Goal: Information Seeking & Learning: Learn about a topic

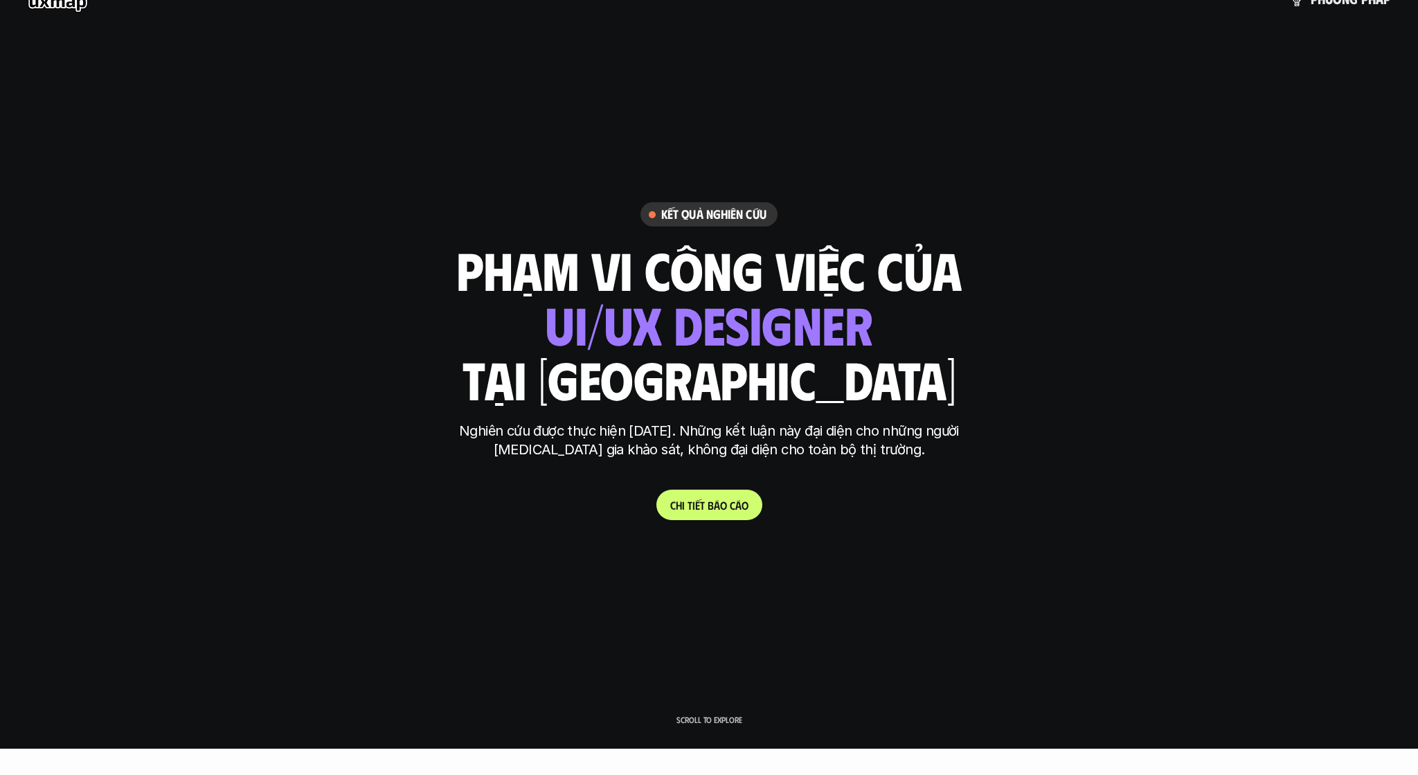
scroll to position [288, 0]
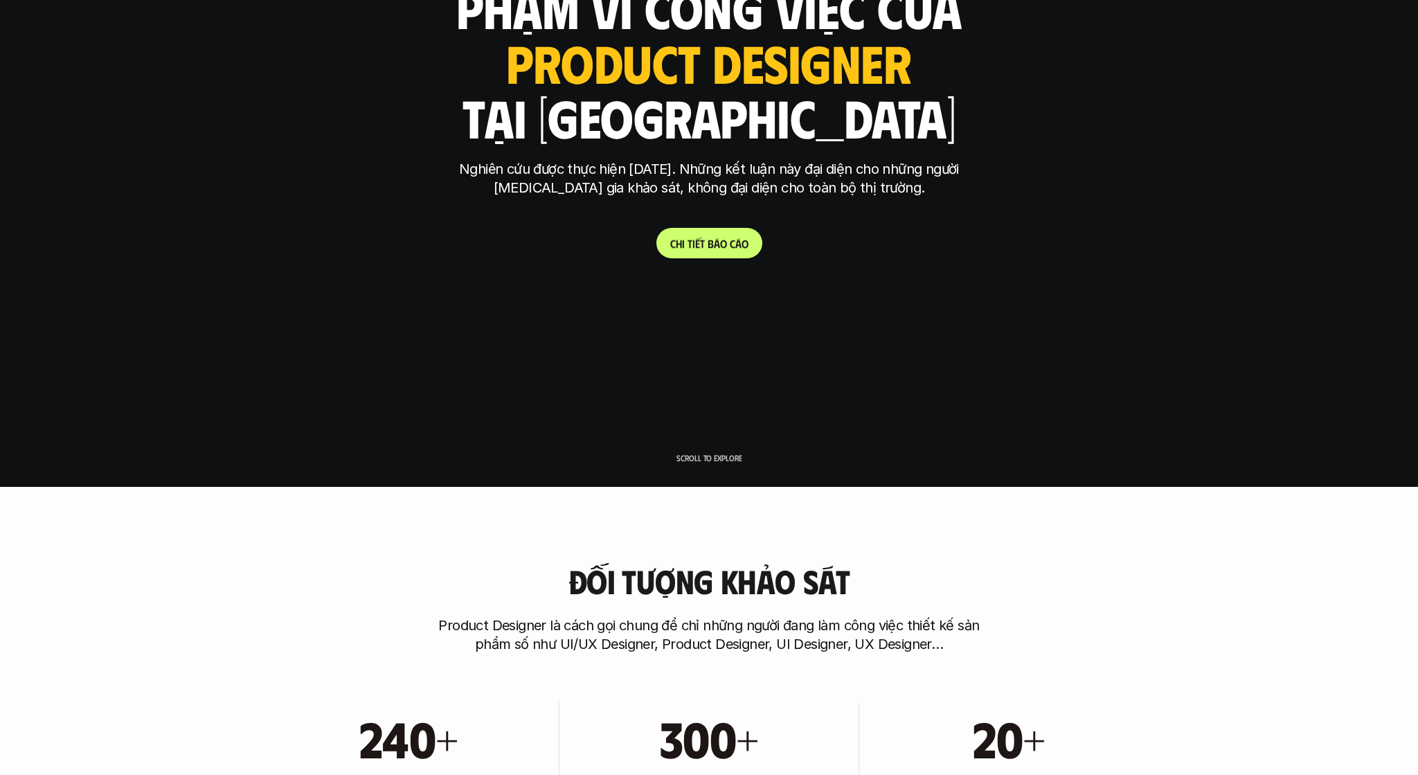
click at [704, 240] on p "C h i t i ế t b á o c á o" at bounding box center [709, 243] width 78 height 13
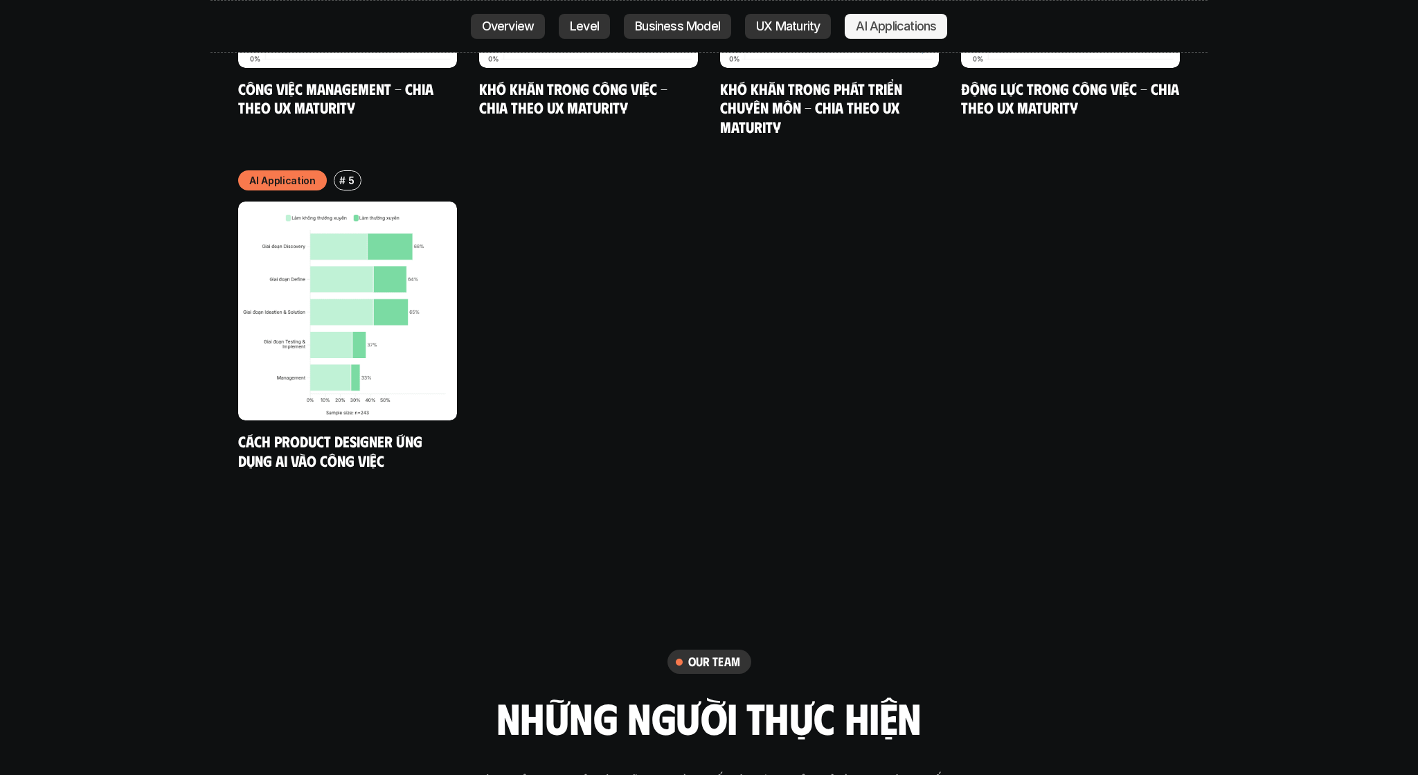
scroll to position [7489, 0]
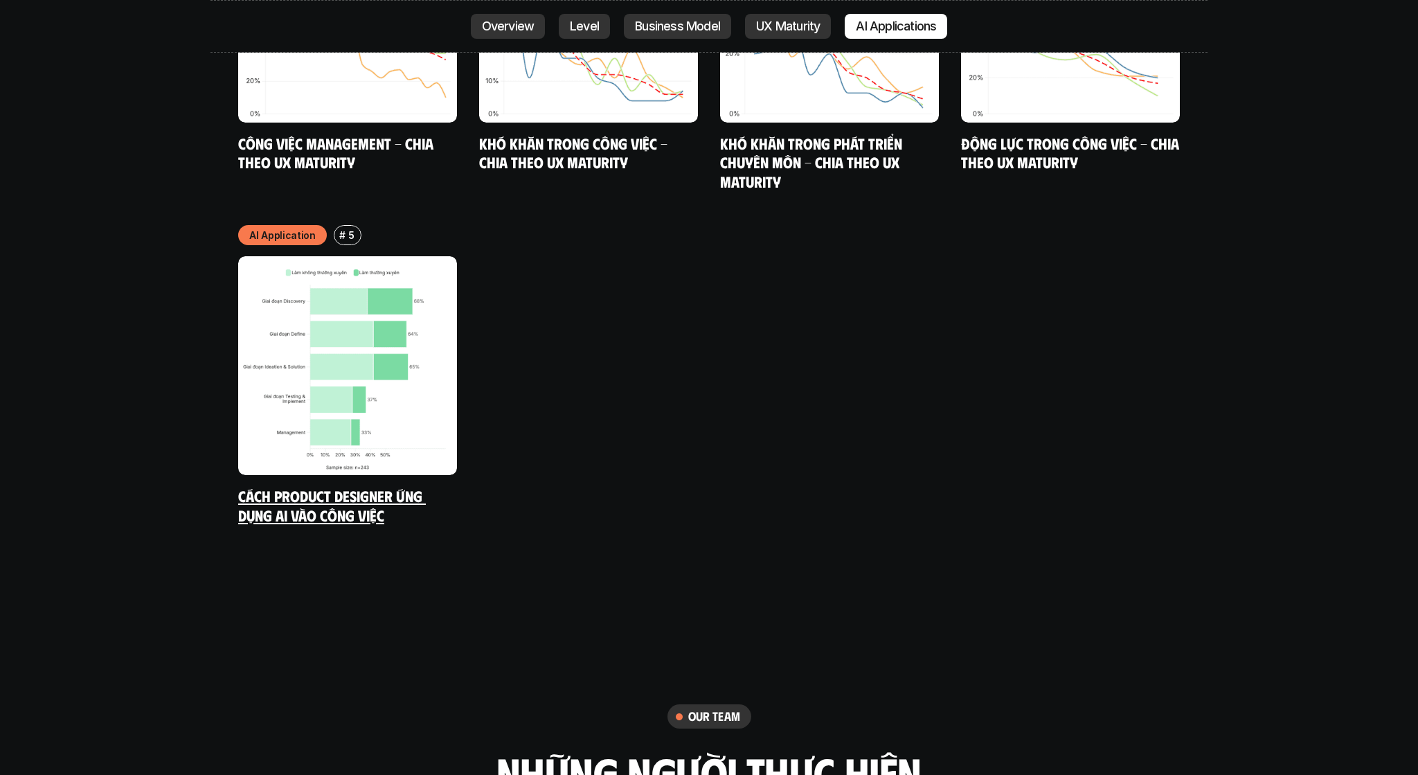
click at [365, 486] on link "Cách Product Designer ứng dụng AI vào công việc" at bounding box center [332, 505] width 188 height 38
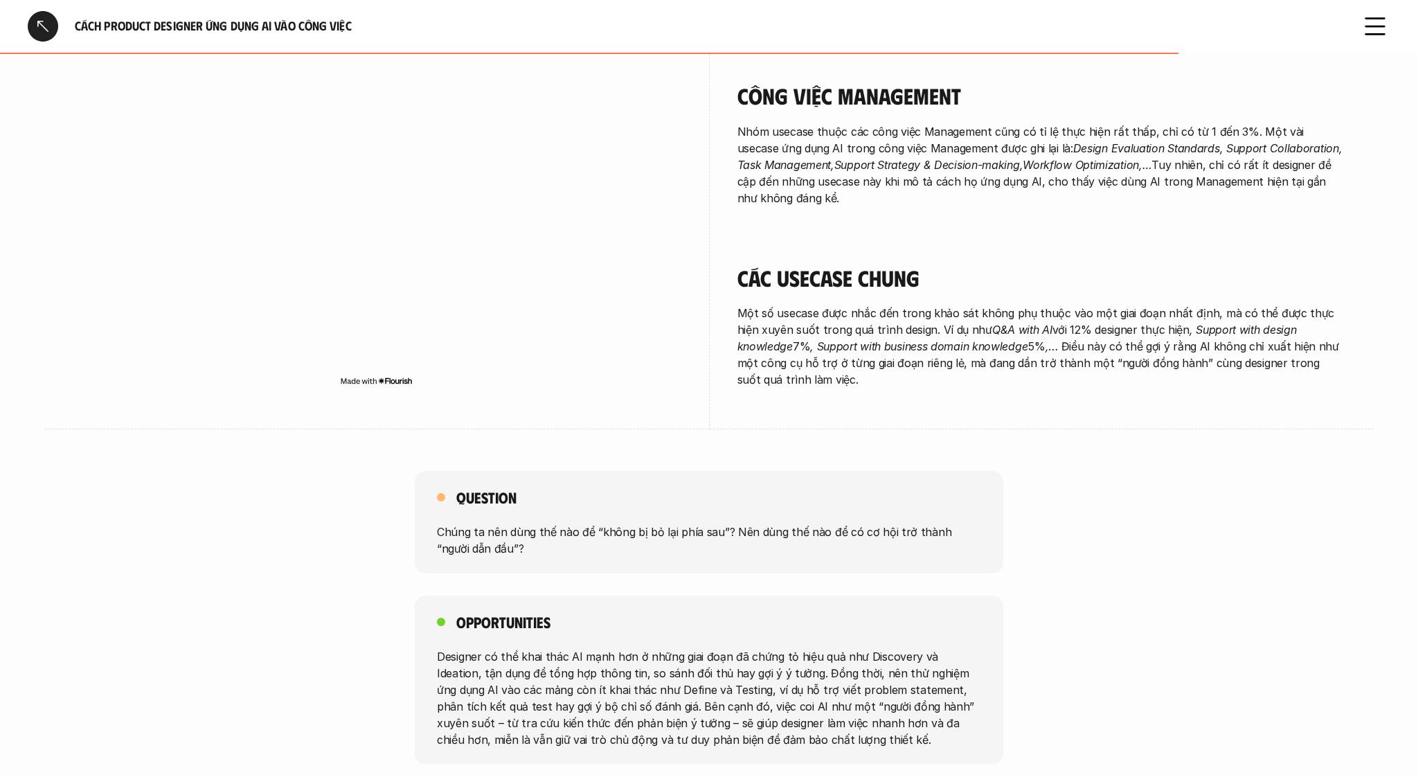
scroll to position [2263, 0]
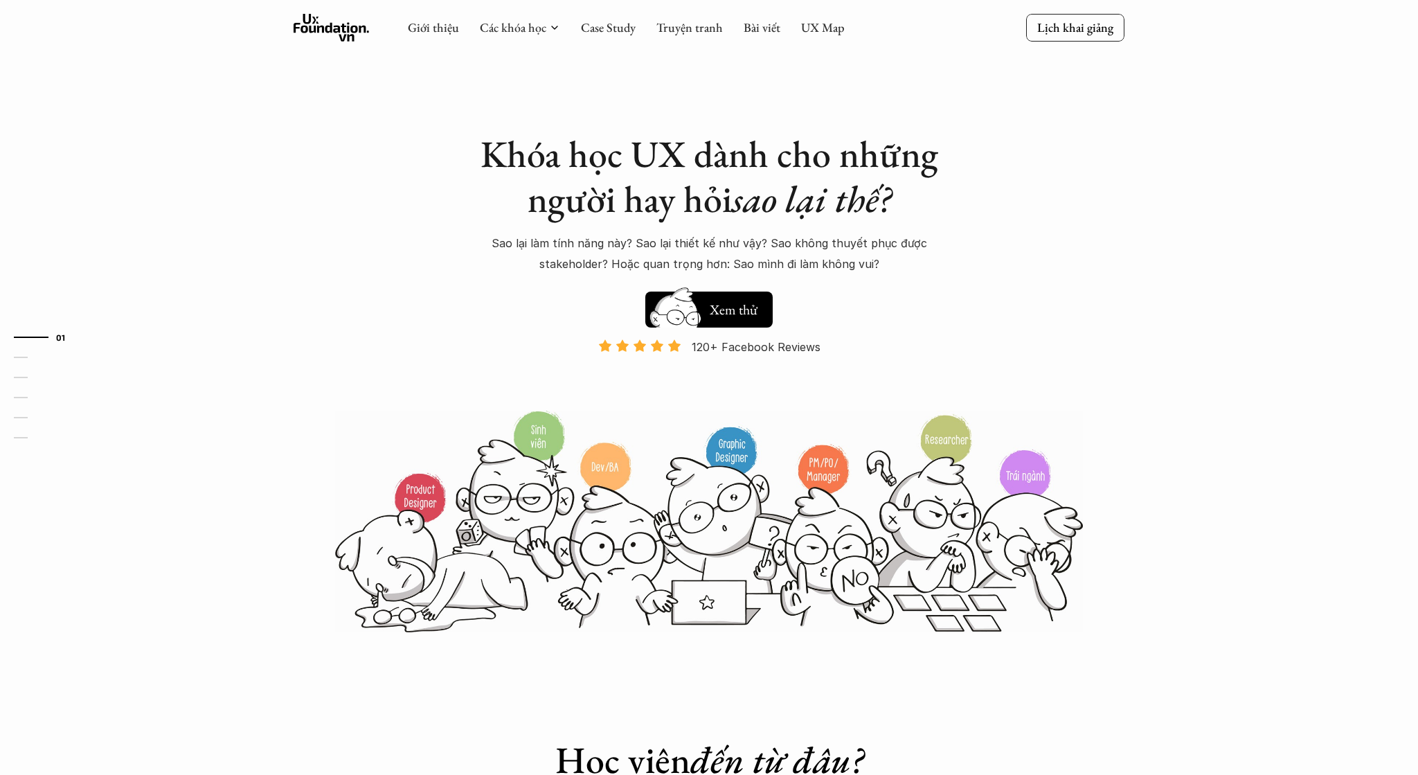
click at [315, 30] on use at bounding box center [332, 28] width 76 height 28
click at [760, 26] on link "Bài viết" at bounding box center [762, 27] width 37 height 16
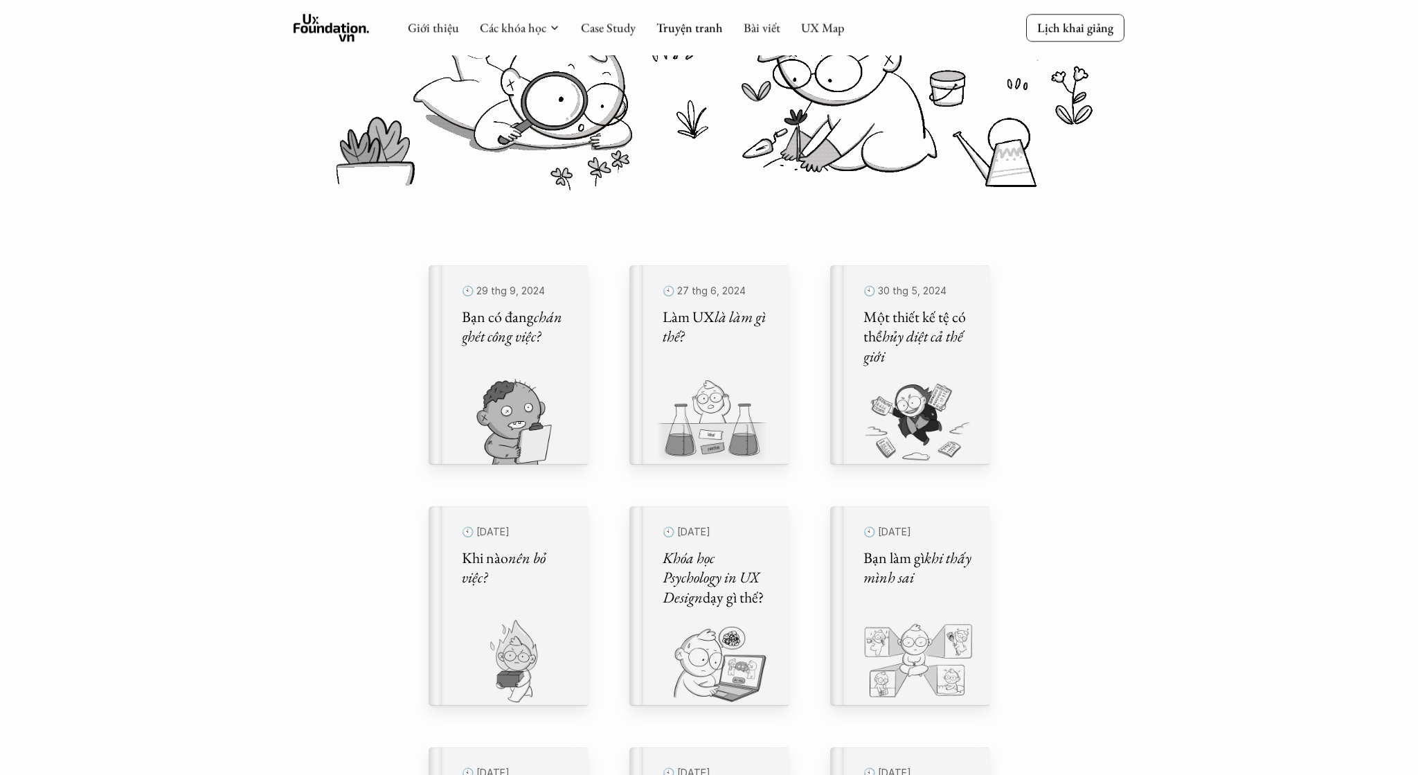
scroll to position [144, 0]
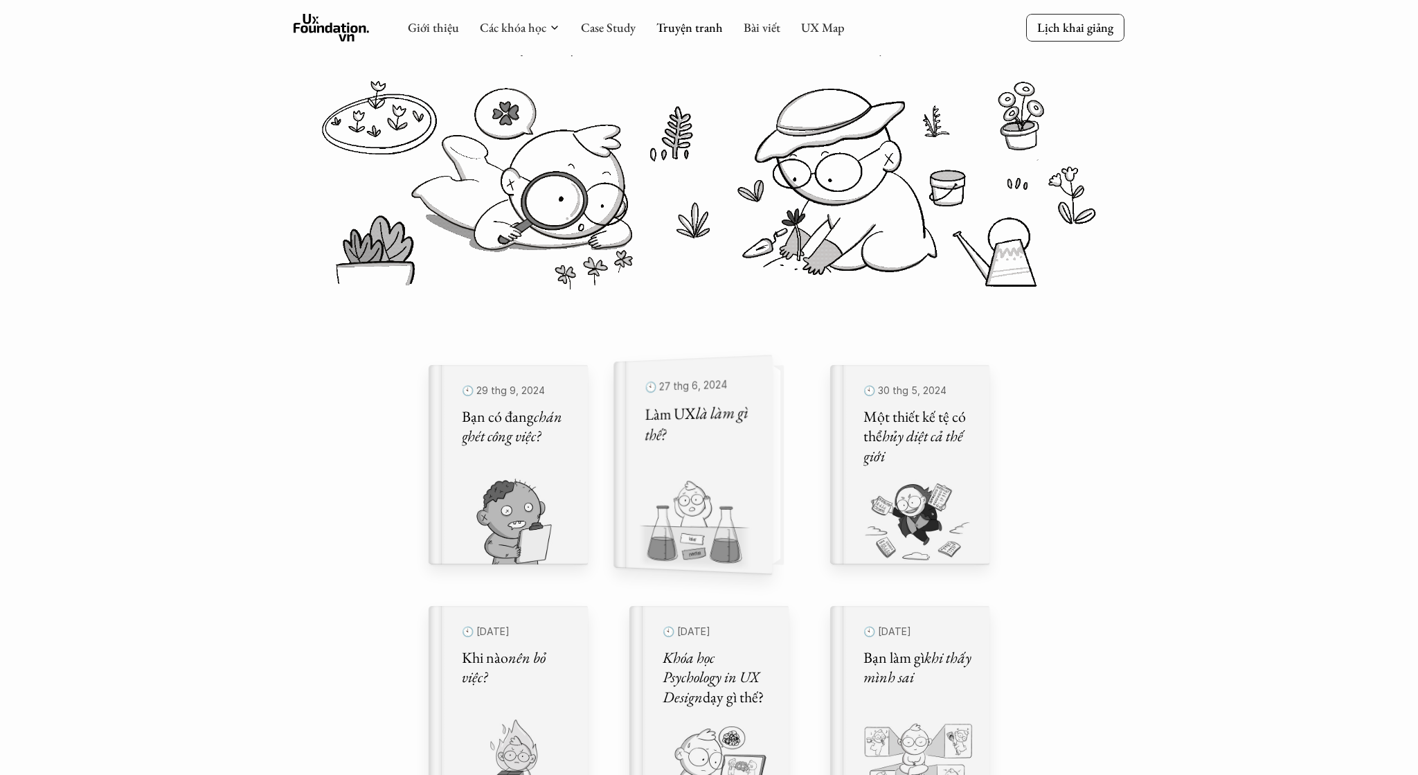
click at [735, 441] on h5 "Làm UX là làm gì thế?" at bounding box center [699, 424] width 109 height 44
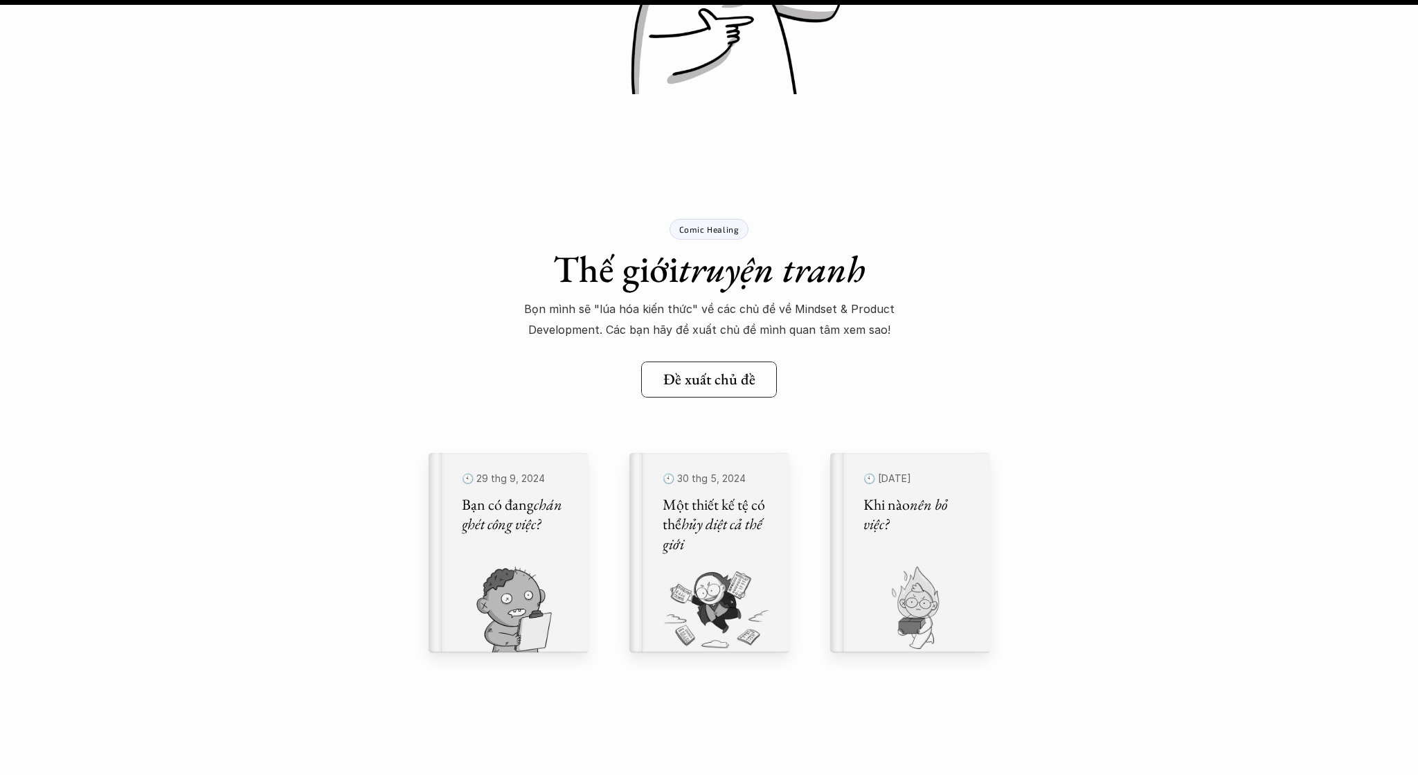
scroll to position [15918, 0]
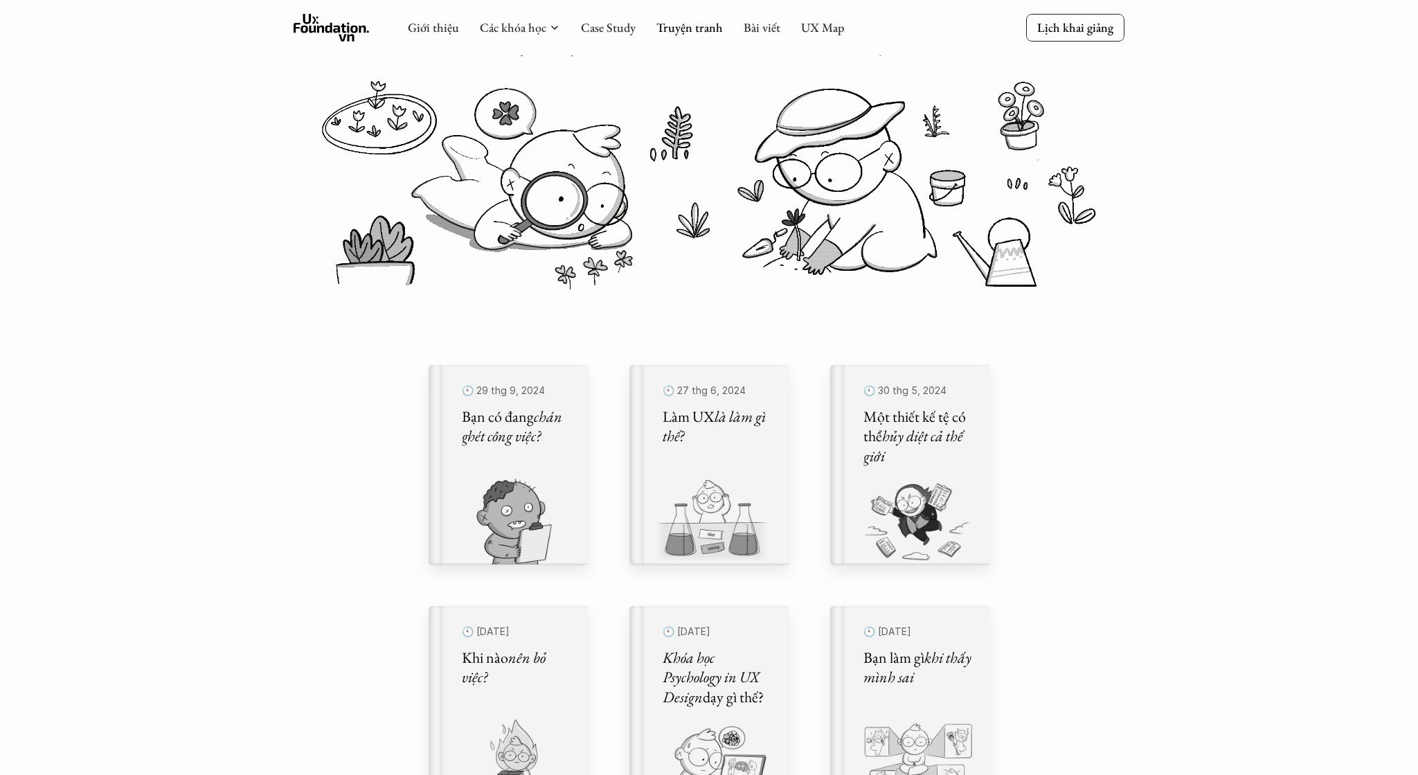
scroll to position [432, 0]
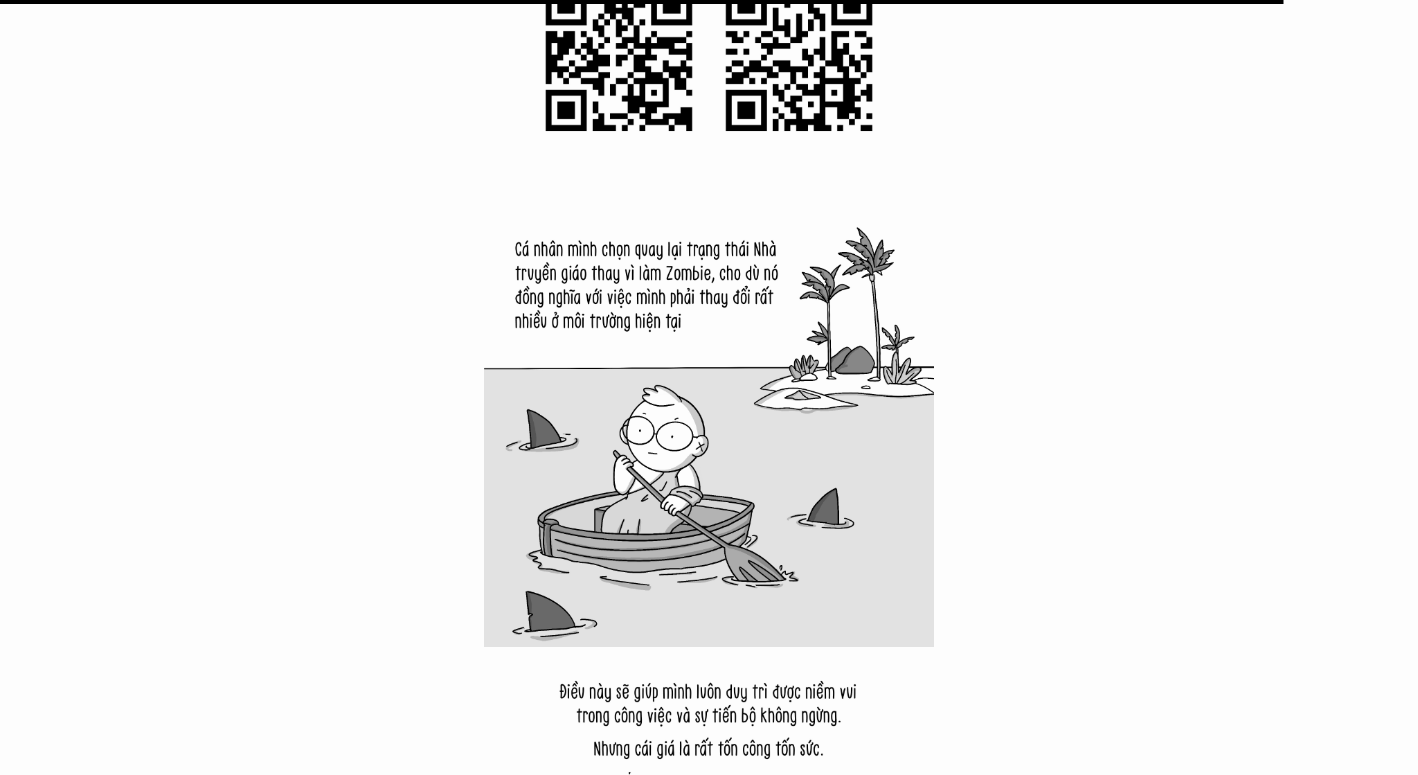
scroll to position [16100, 0]
